Goal: Book appointment/travel/reservation

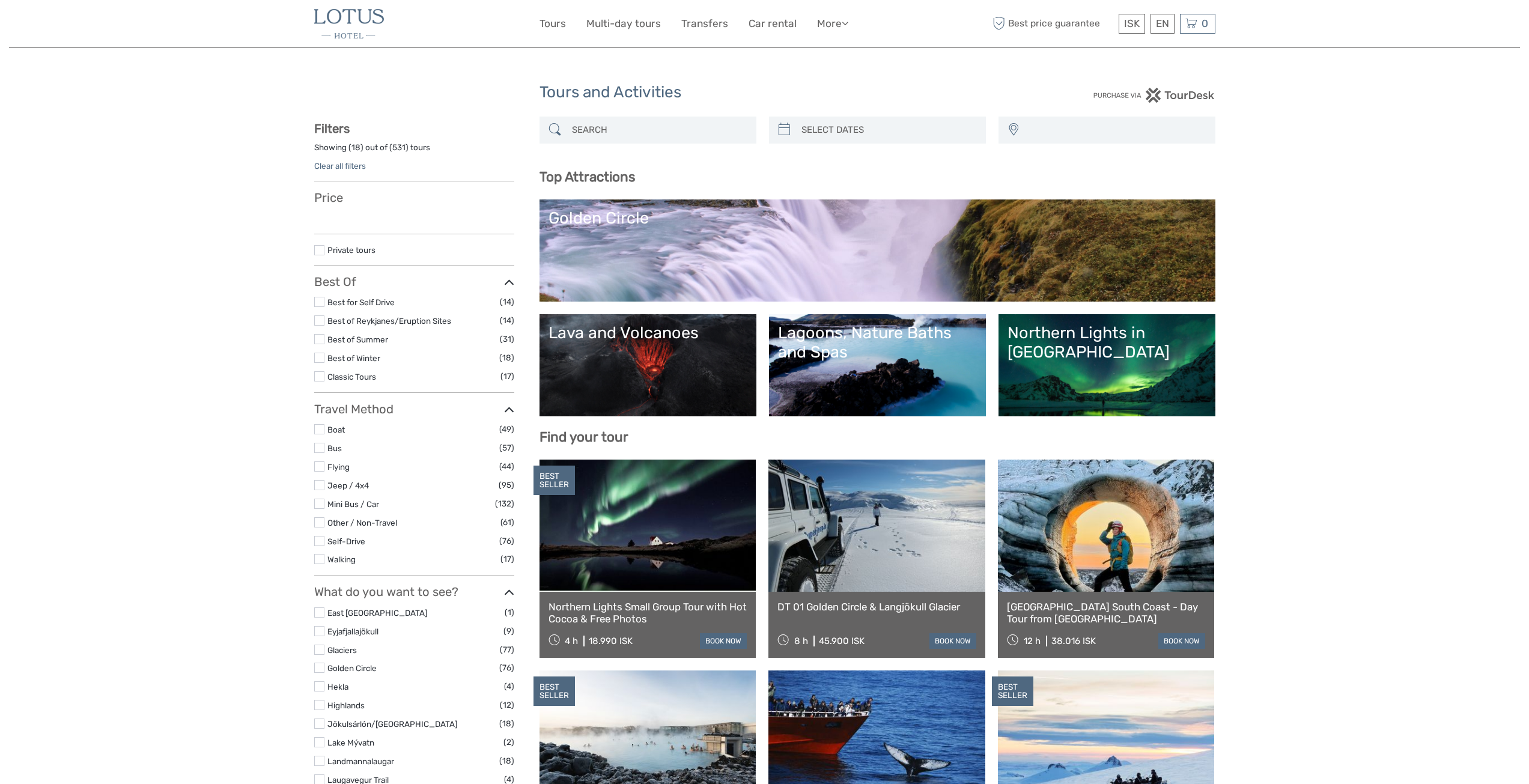
select select
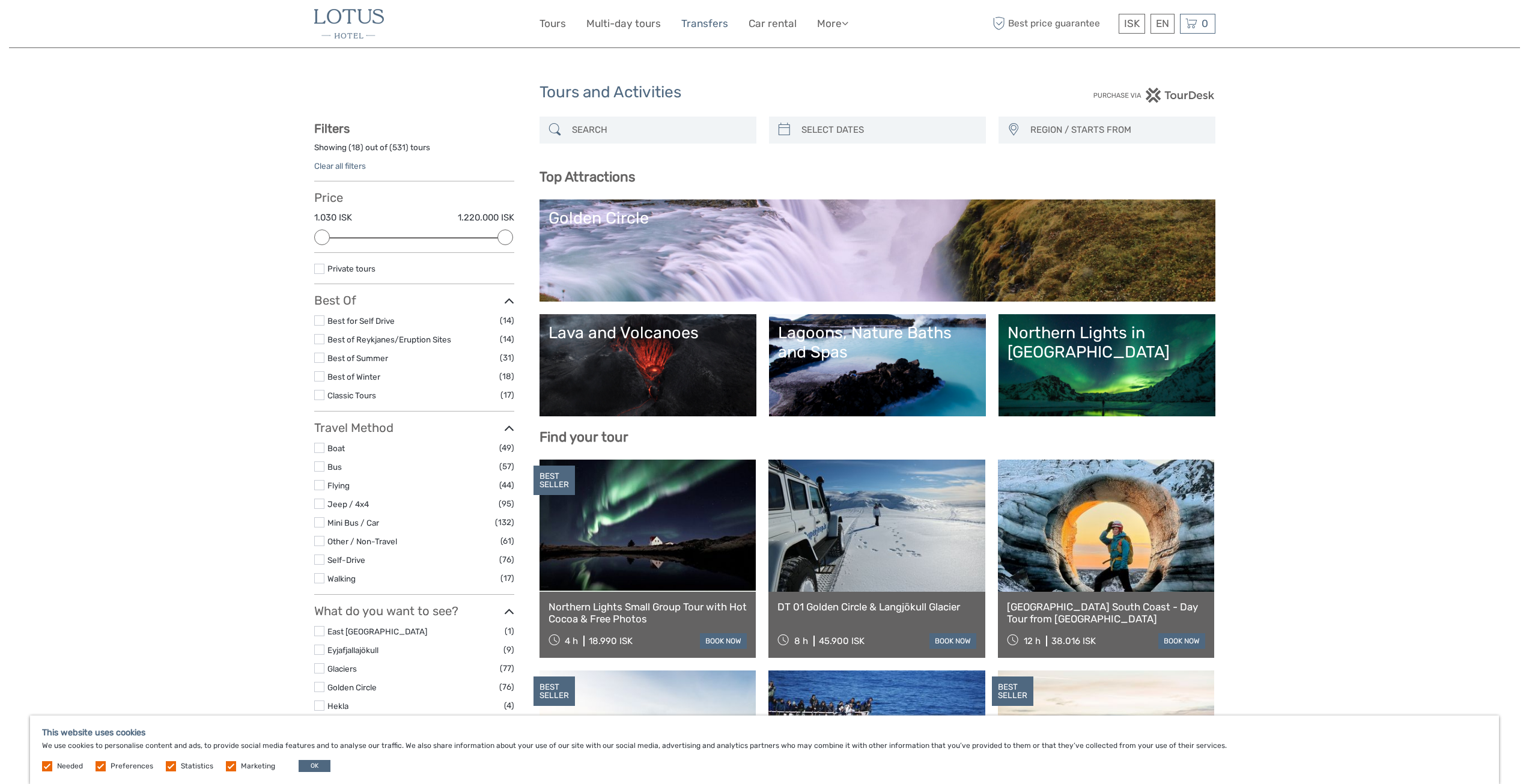
click at [694, 19] on link "Transfers" at bounding box center [704, 23] width 47 height 18
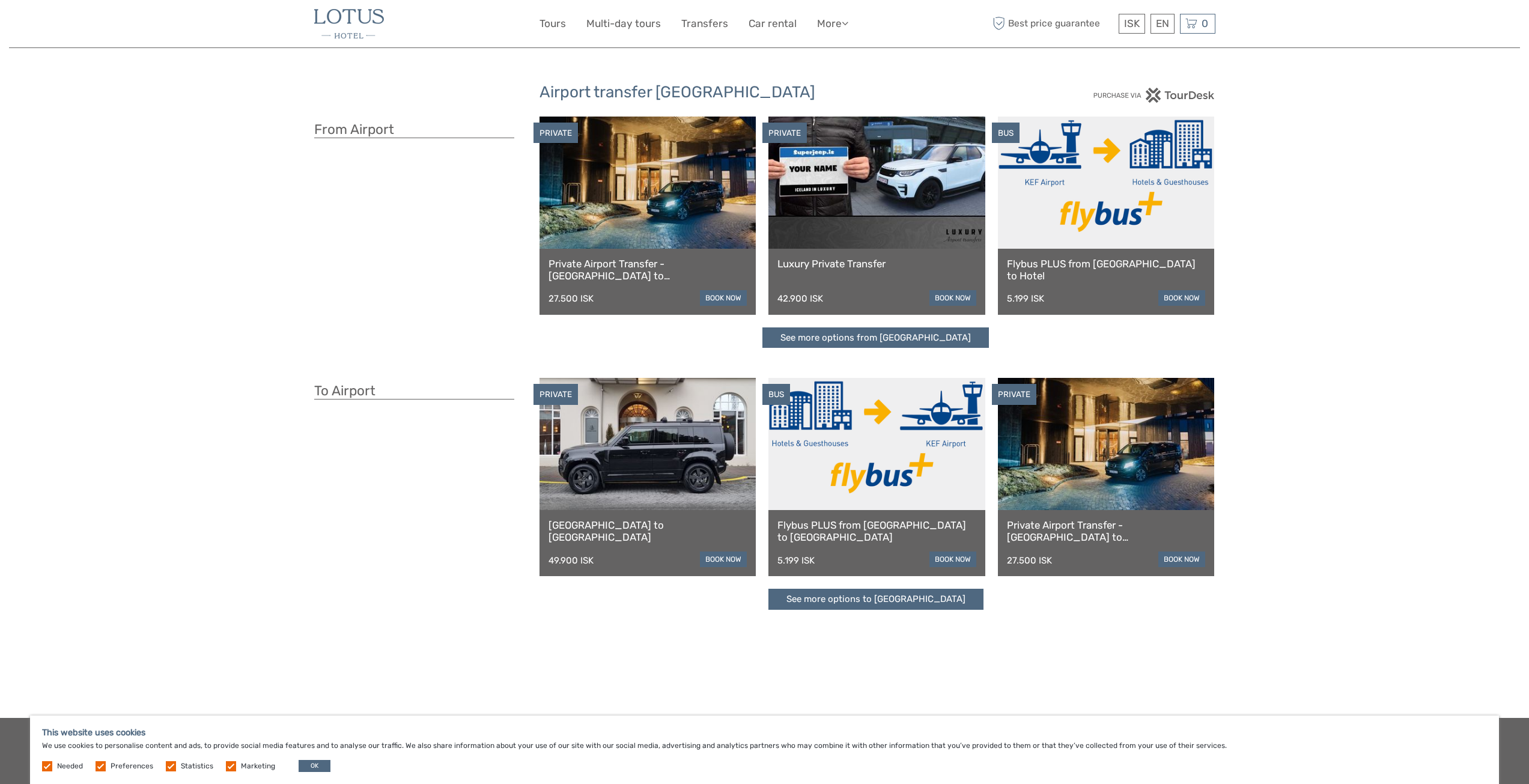
click at [1090, 208] on link at bounding box center [1106, 182] width 217 height 132
